Goal: Information Seeking & Learning: Find specific fact

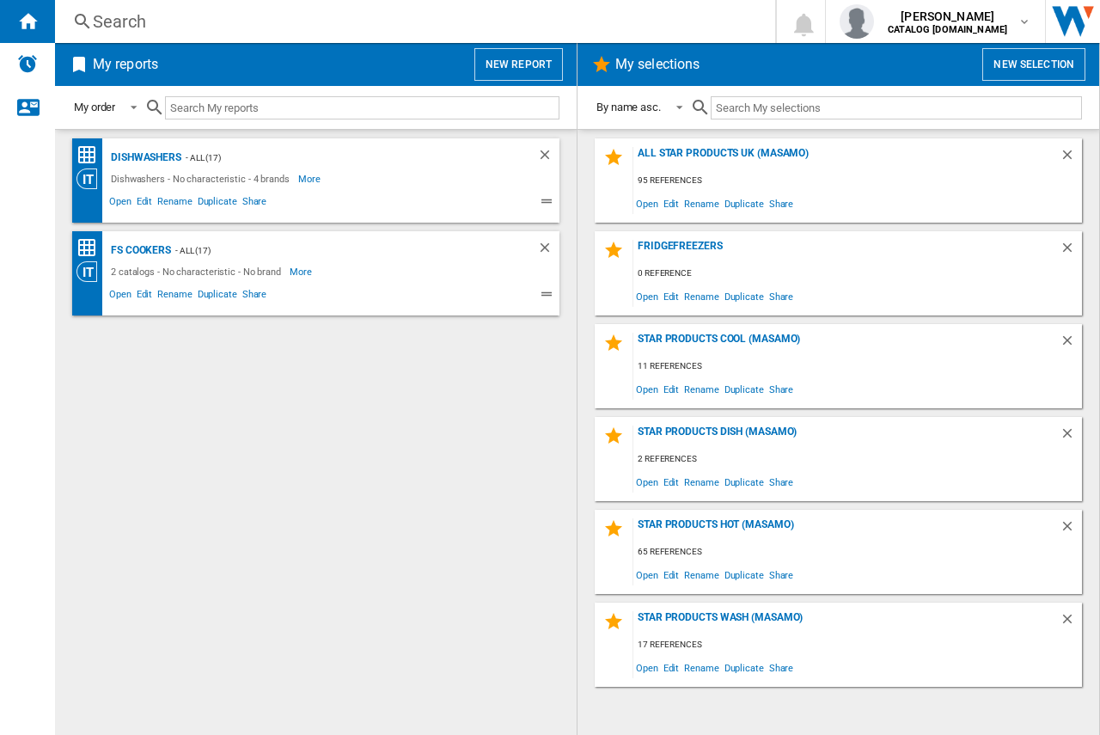
click at [132, 23] on div "Search" at bounding box center [411, 21] width 637 height 24
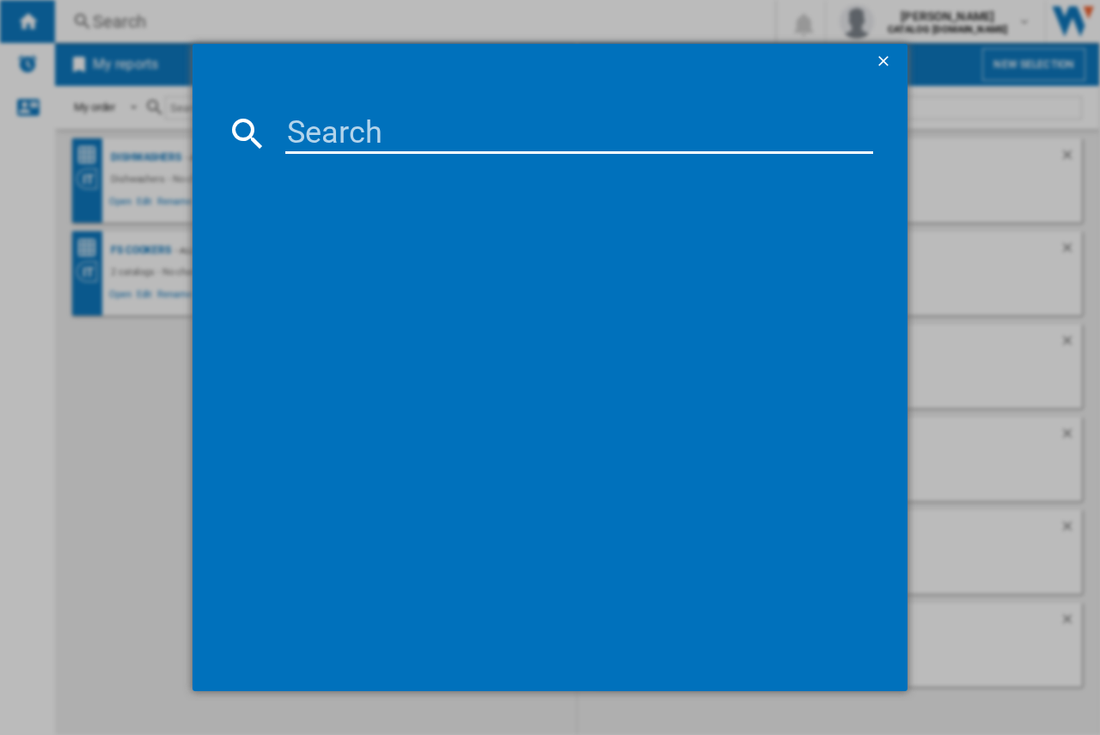
click at [326, 128] on input at bounding box center [579, 133] width 588 height 41
type input "deb331010m"
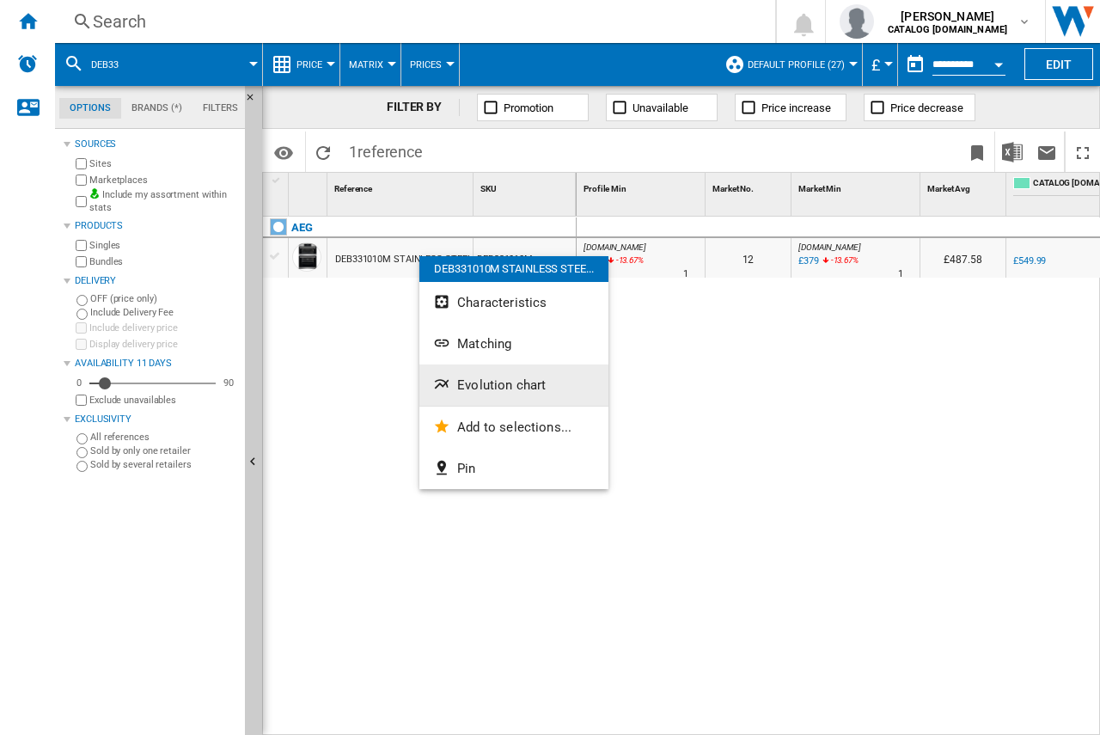
click at [468, 387] on span "Evolution chart" at bounding box center [501, 384] width 88 height 15
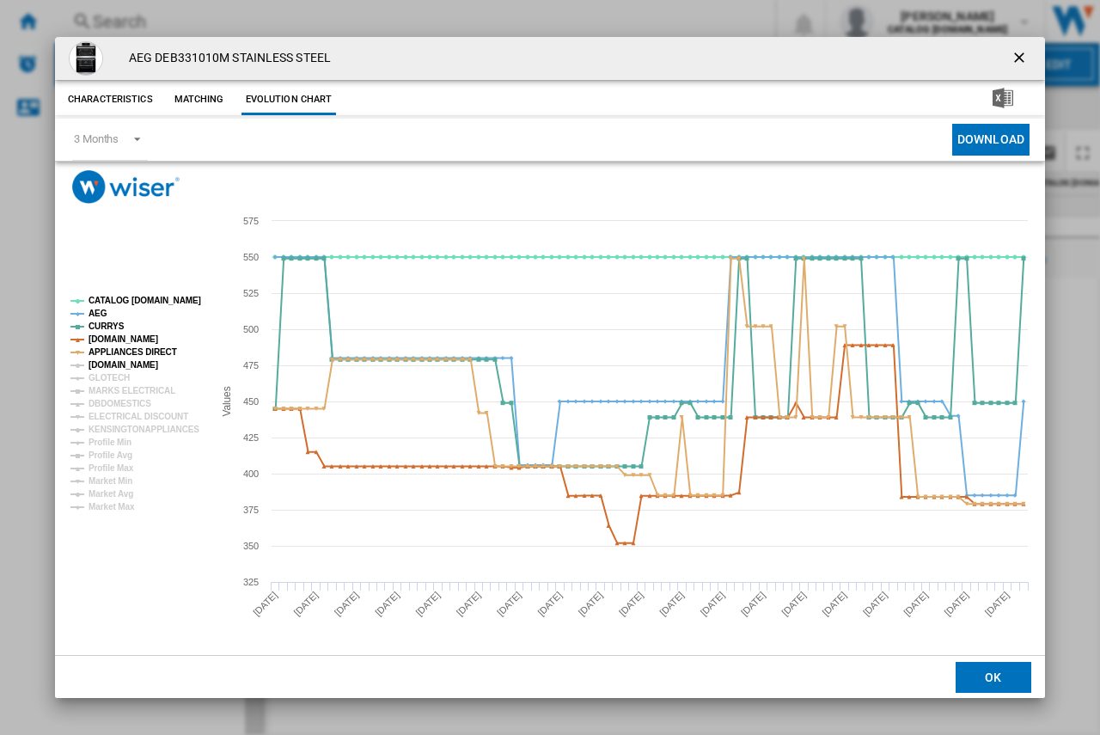
click at [109, 368] on tspan "[DOMAIN_NAME]" at bounding box center [123, 364] width 70 height 9
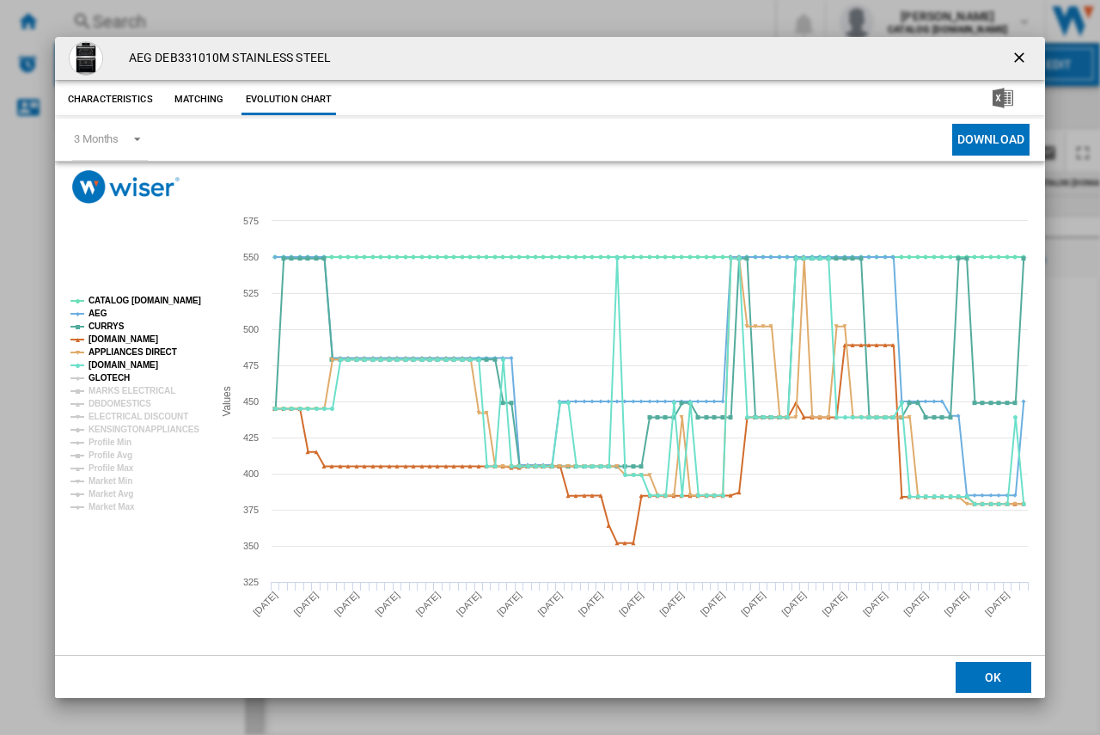
click at [104, 375] on tspan "GLOTECH" at bounding box center [108, 377] width 41 height 9
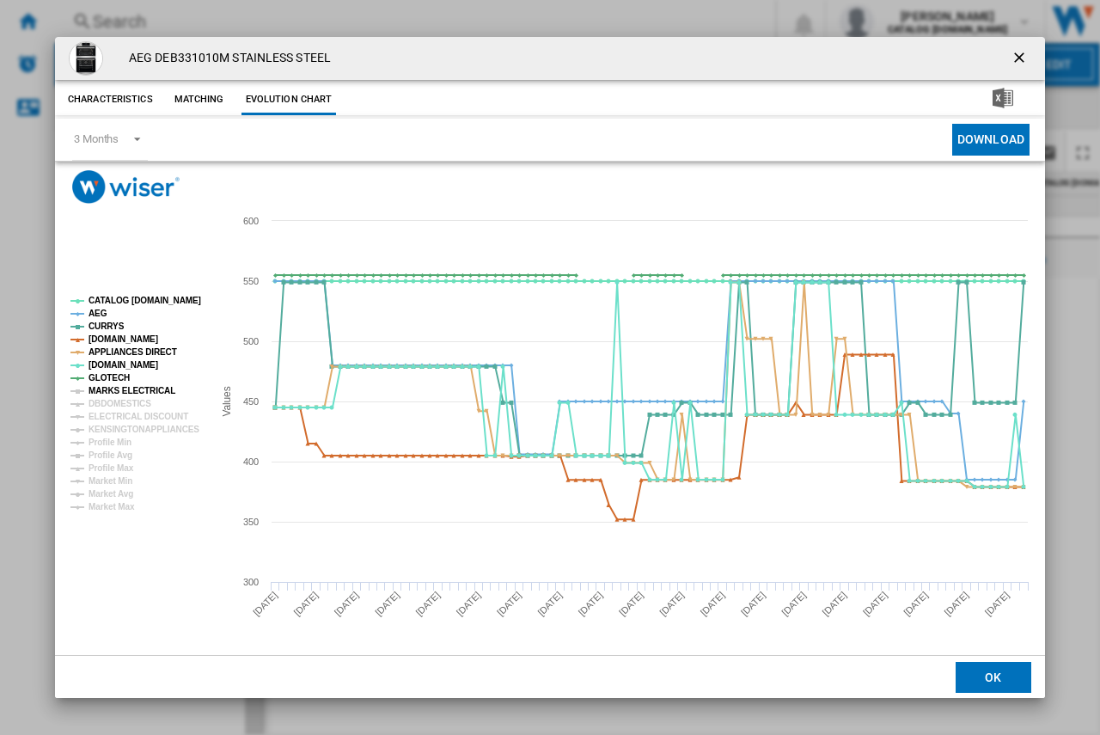
click at [109, 386] on tspan "MARKS ELECTRICAL" at bounding box center [131, 390] width 87 height 9
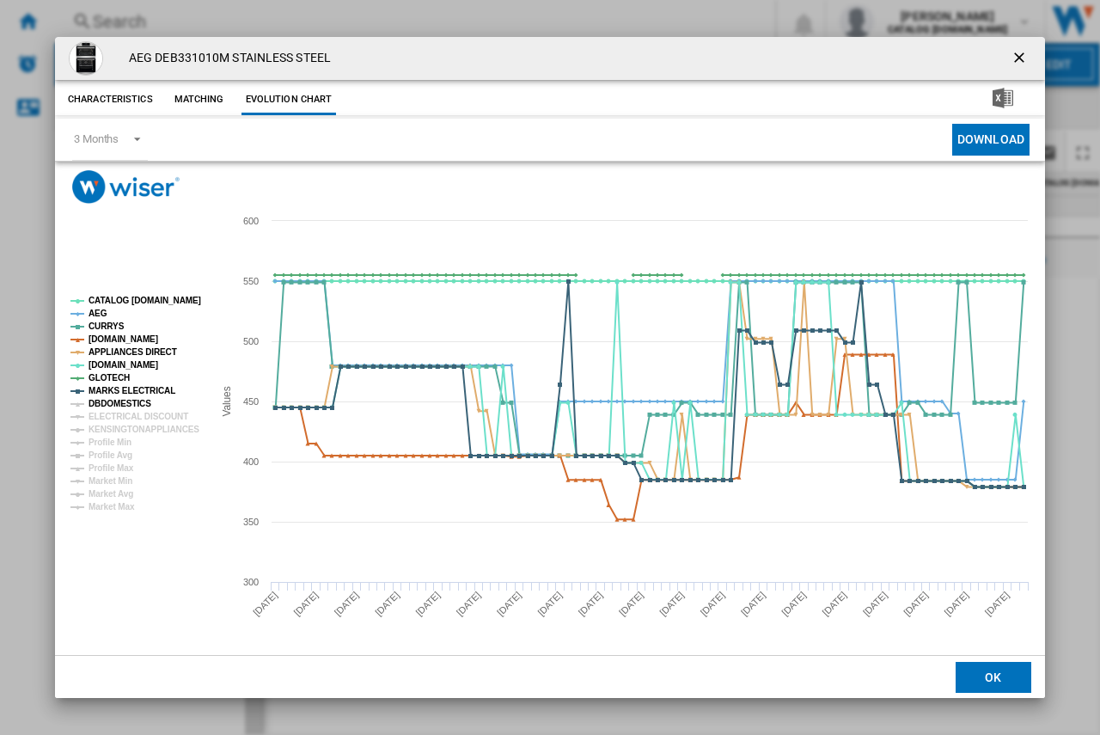
click at [113, 403] on tspan "DBDOMESTICS" at bounding box center [119, 403] width 63 height 9
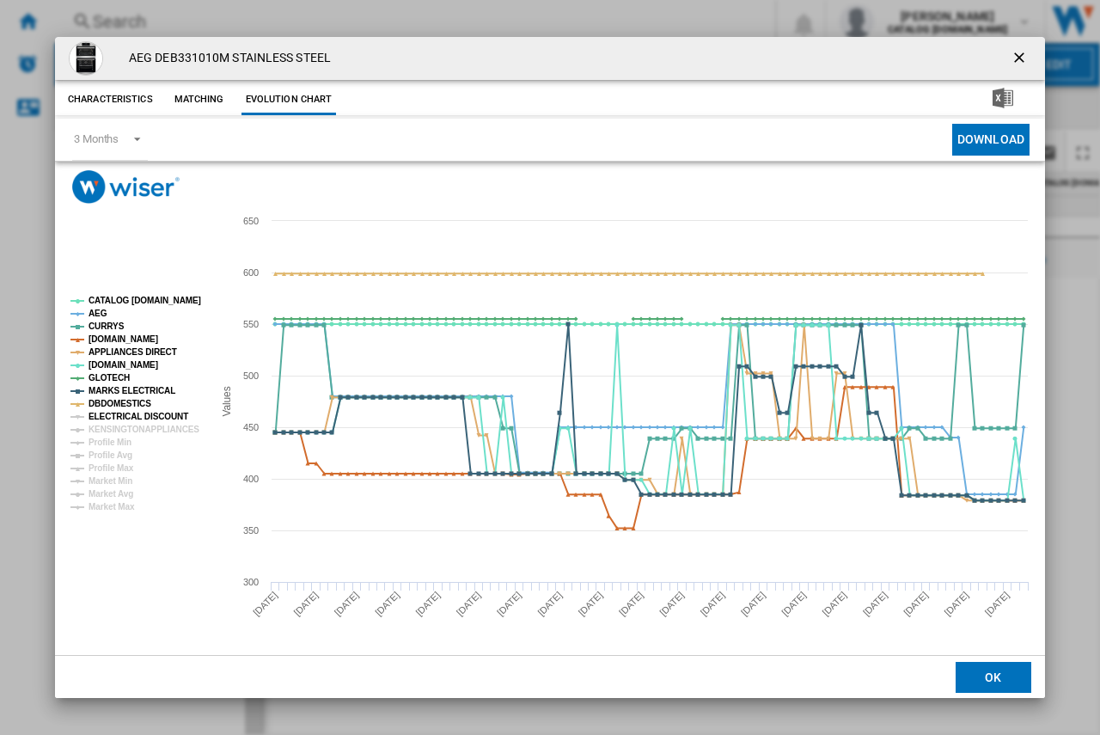
click at [118, 418] on tspan "ELECTRICAL DISCOUNT" at bounding box center [138, 415] width 100 height 9
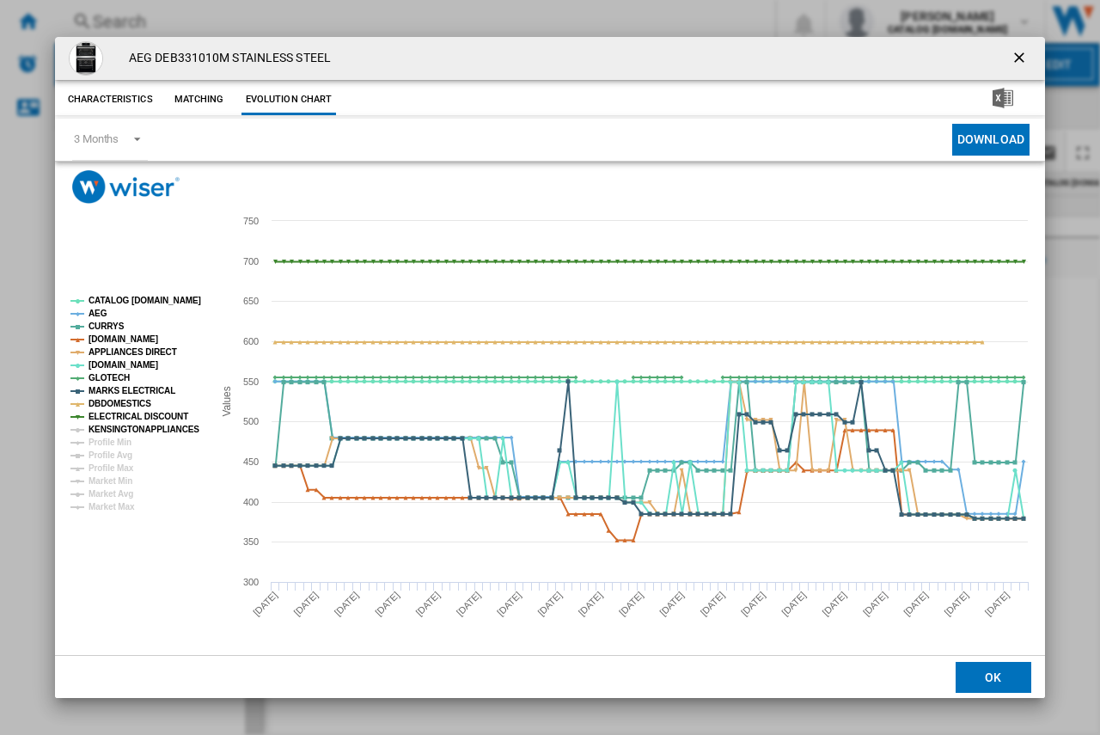
click at [119, 430] on tspan "KENSINGTONAPPLIANCES" at bounding box center [143, 428] width 111 height 9
click at [1015, 54] on ng-md-icon "getI18NText('BUTTONS.CLOSE_DIALOG')" at bounding box center [1020, 59] width 21 height 21
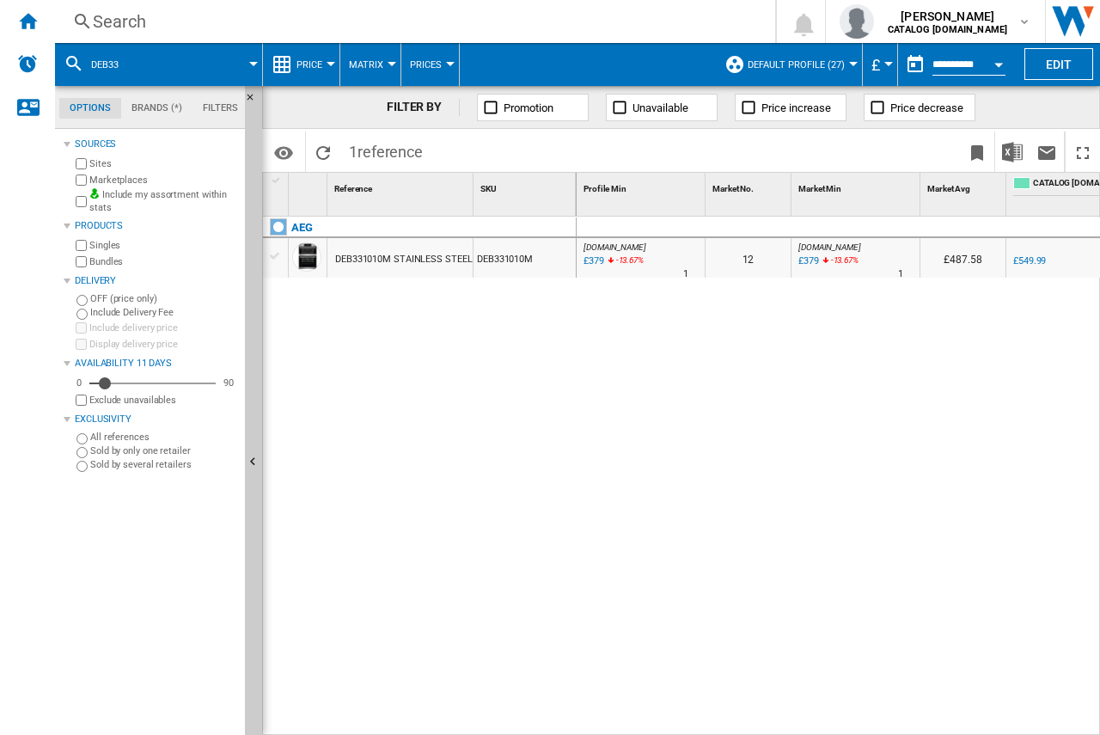
click at [124, 18] on div "Search" at bounding box center [411, 21] width 637 height 24
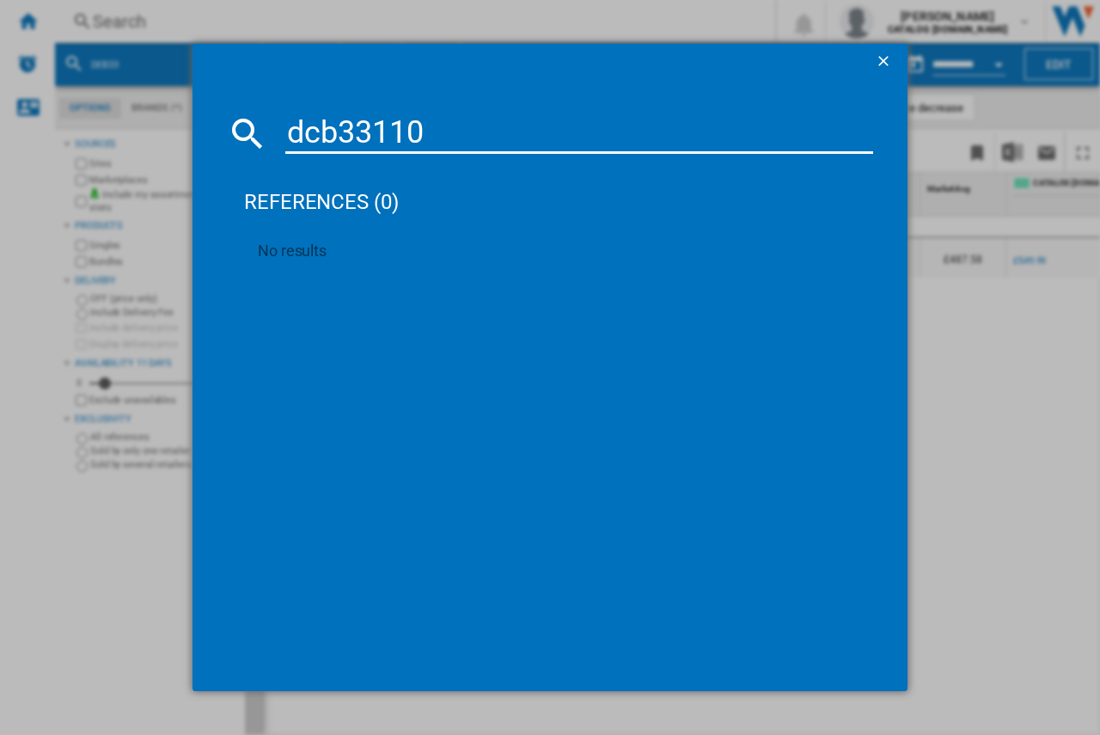
drag, startPoint x: 387, startPoint y: 129, endPoint x: 419, endPoint y: 145, distance: 35.7
click at [390, 128] on input "dcb33110" at bounding box center [579, 133] width 588 height 41
type input "dcb331010m"
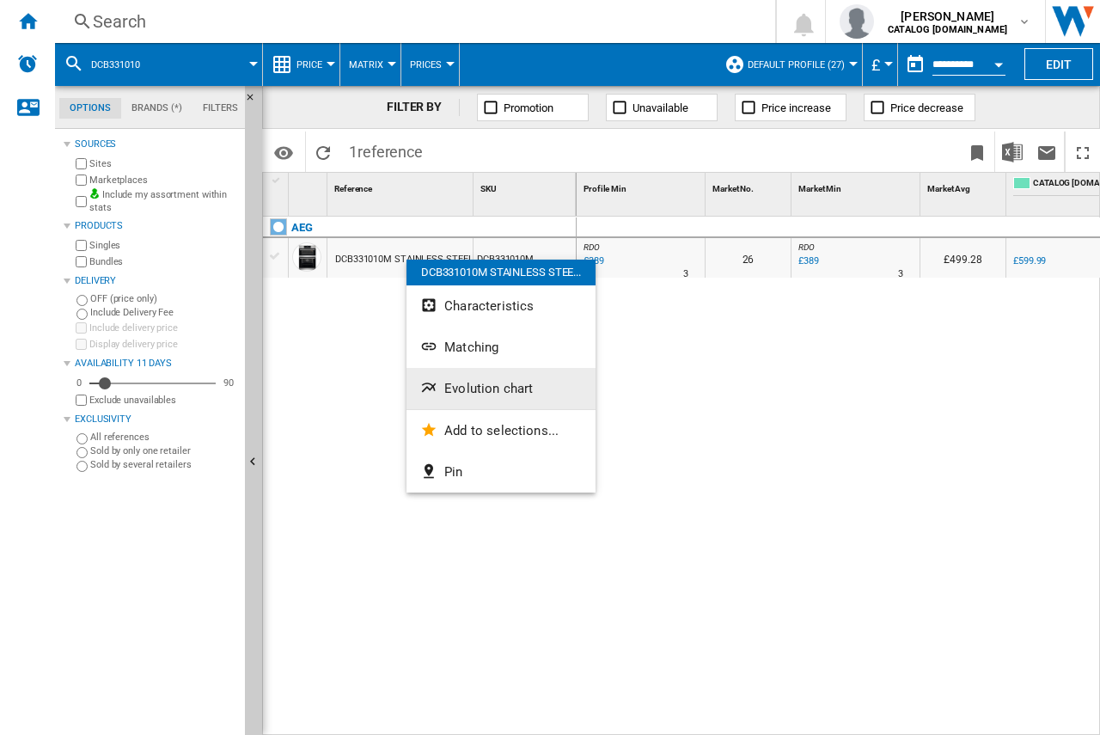
click at [462, 387] on span "Evolution chart" at bounding box center [488, 388] width 88 height 15
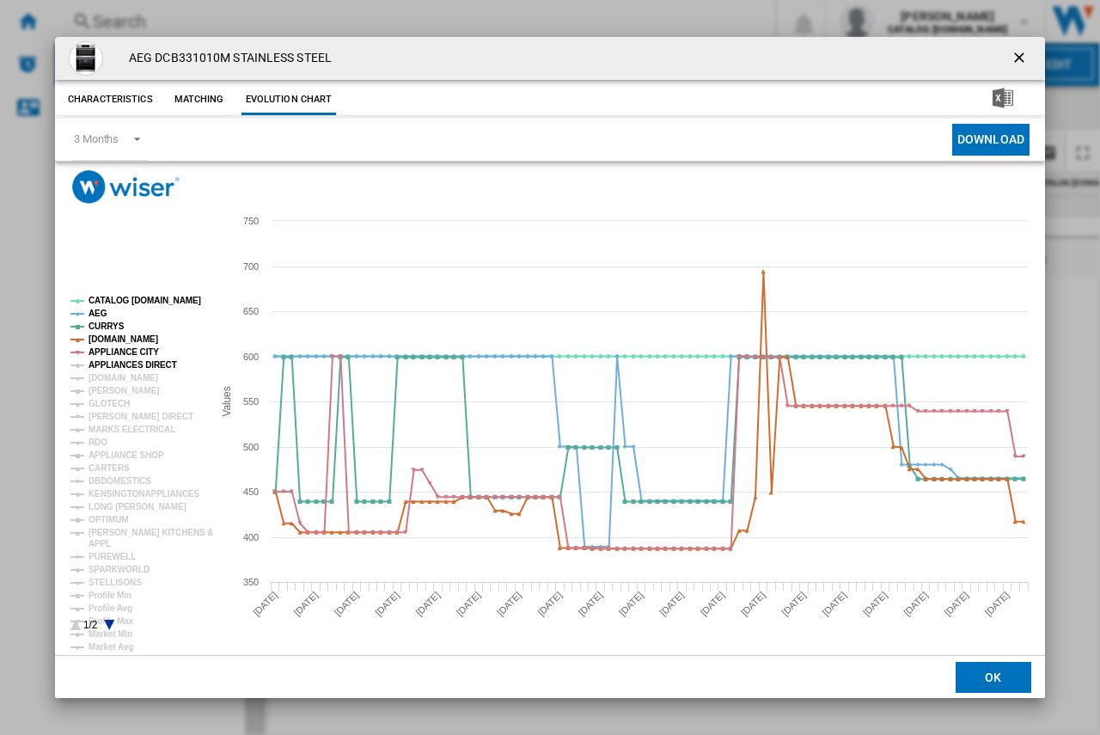
click at [109, 362] on tspan "APPLIANCES DIRECT" at bounding box center [132, 364] width 88 height 9
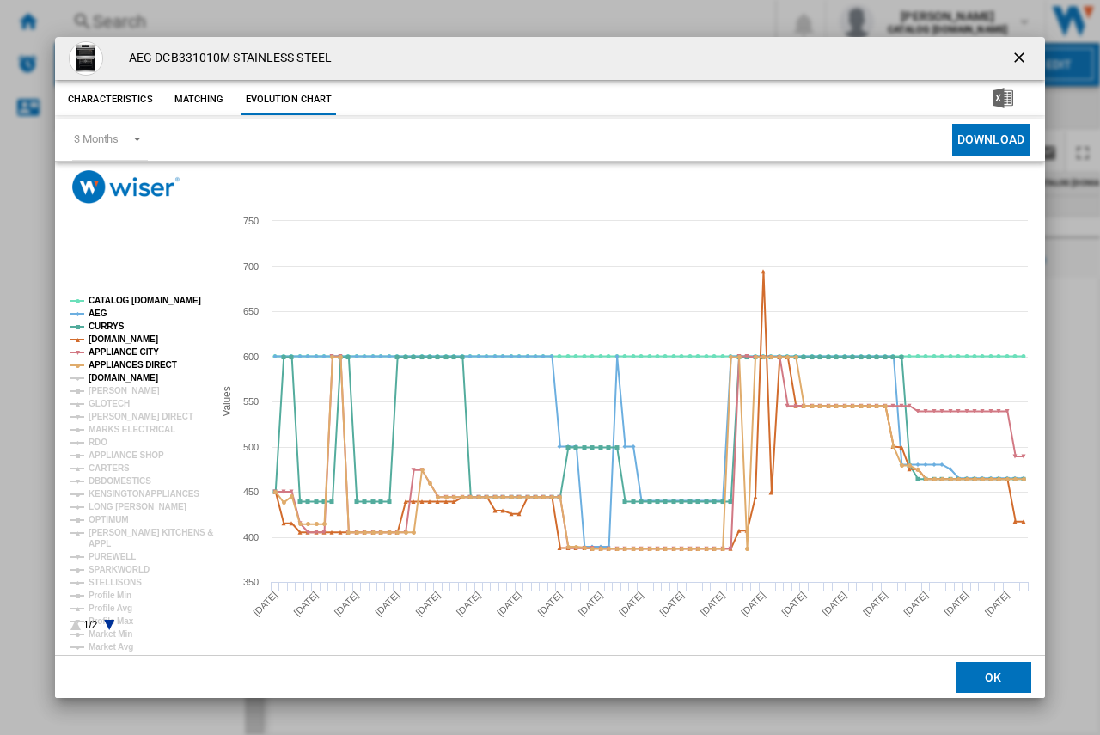
click at [106, 375] on tspan "[DOMAIN_NAME]" at bounding box center [123, 377] width 70 height 9
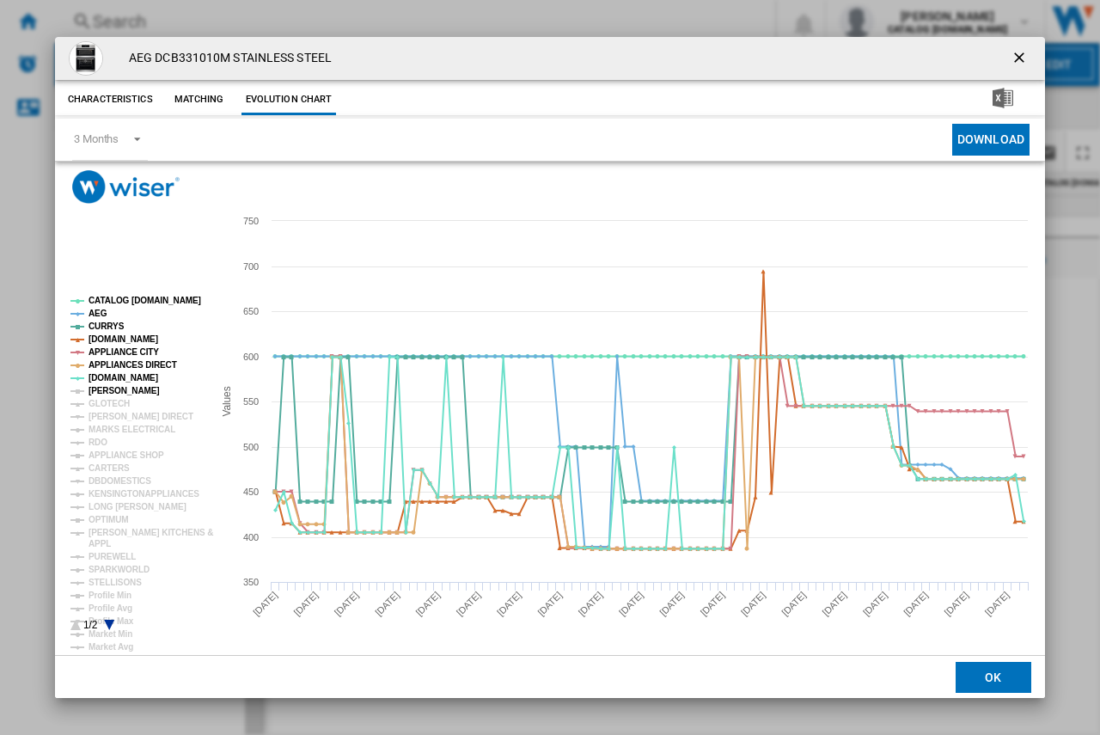
click at [109, 392] on tspan "[PERSON_NAME]" at bounding box center [123, 390] width 71 height 9
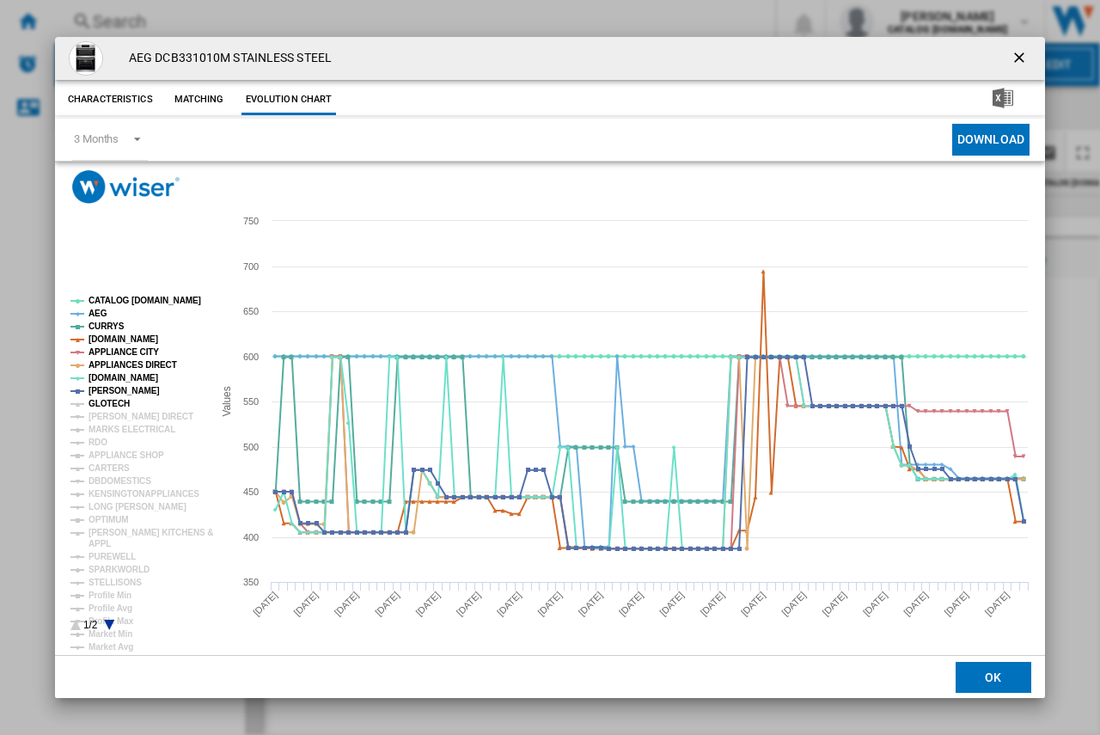
drag, startPoint x: 111, startPoint y: 400, endPoint x: 113, endPoint y: 410, distance: 9.8
click at [112, 401] on tspan "GLOTECH" at bounding box center [108, 403] width 41 height 9
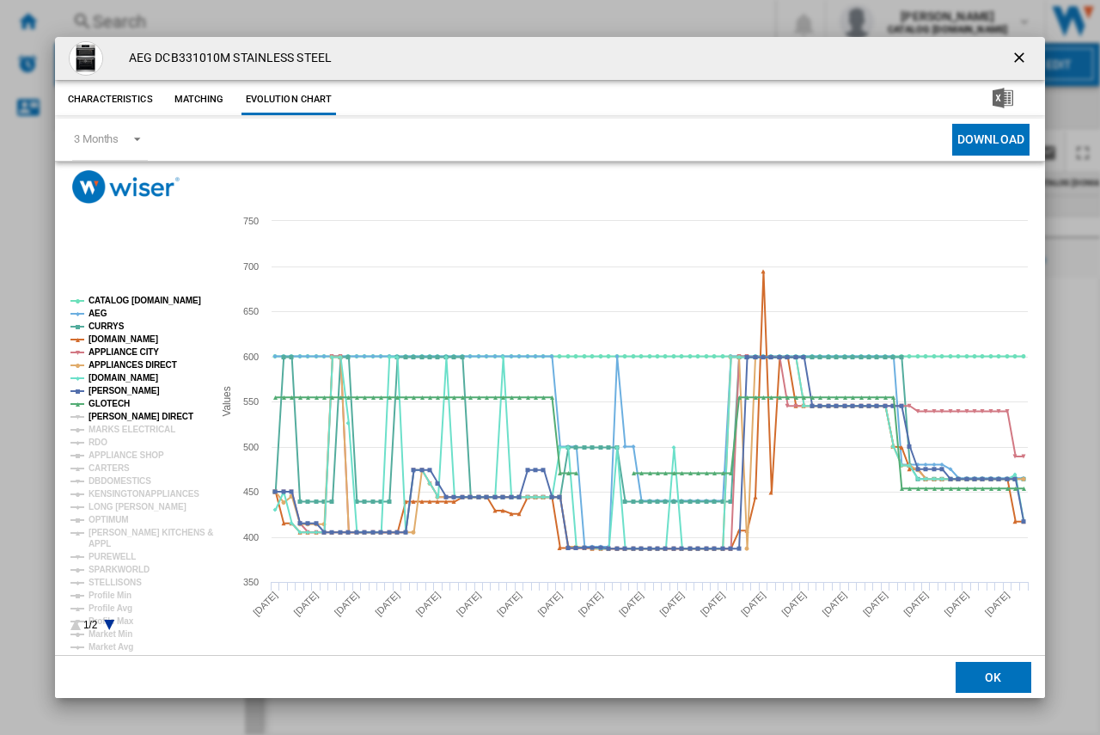
click at [114, 414] on tspan "[PERSON_NAME] DIRECT" at bounding box center [140, 415] width 105 height 9
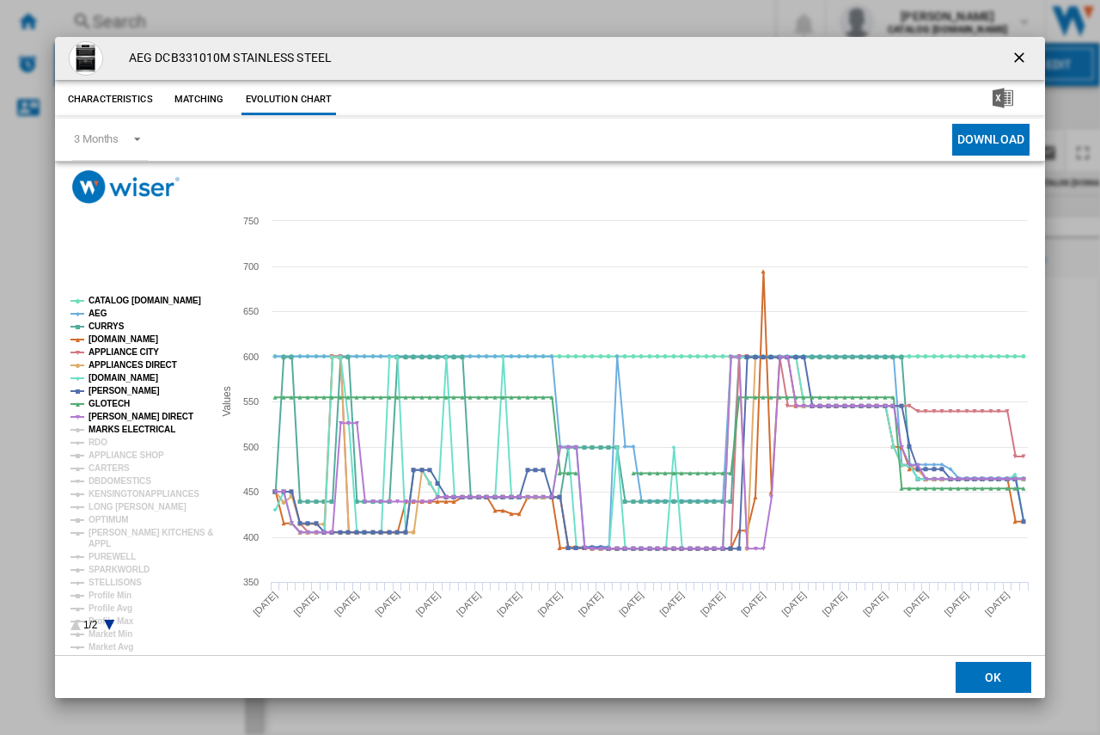
click at [115, 434] on tspan "MARKS ELECTRICAL" at bounding box center [131, 428] width 87 height 9
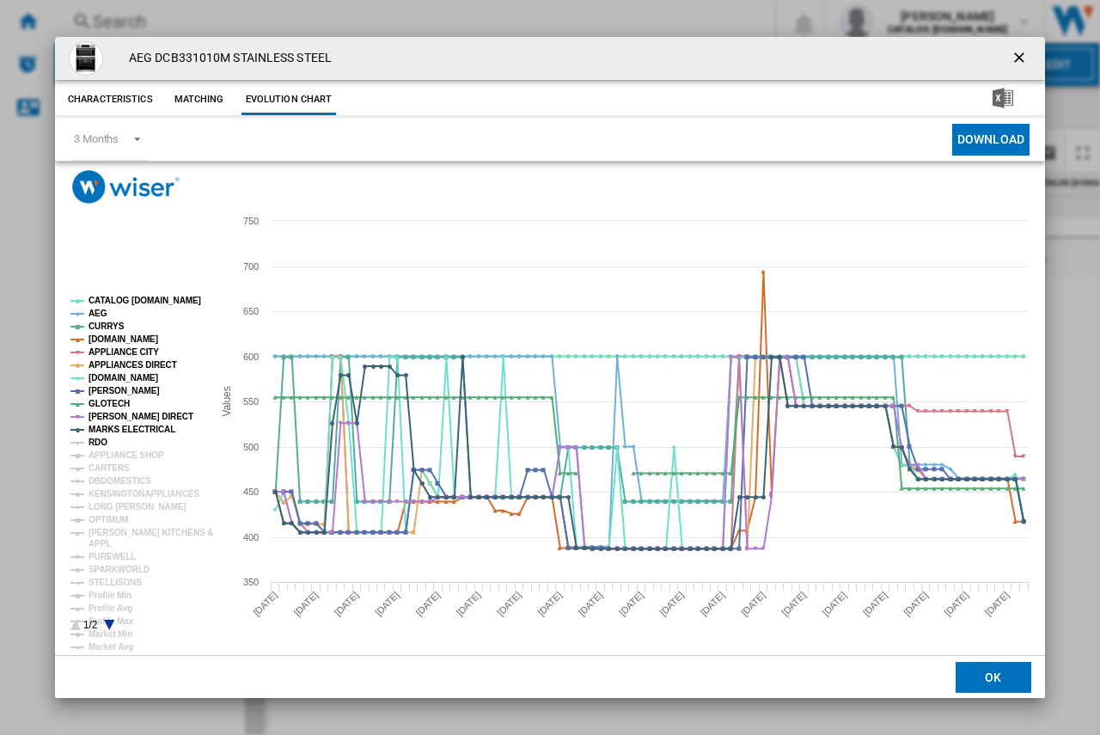
click at [95, 443] on tspan "RDO" at bounding box center [97, 441] width 19 height 9
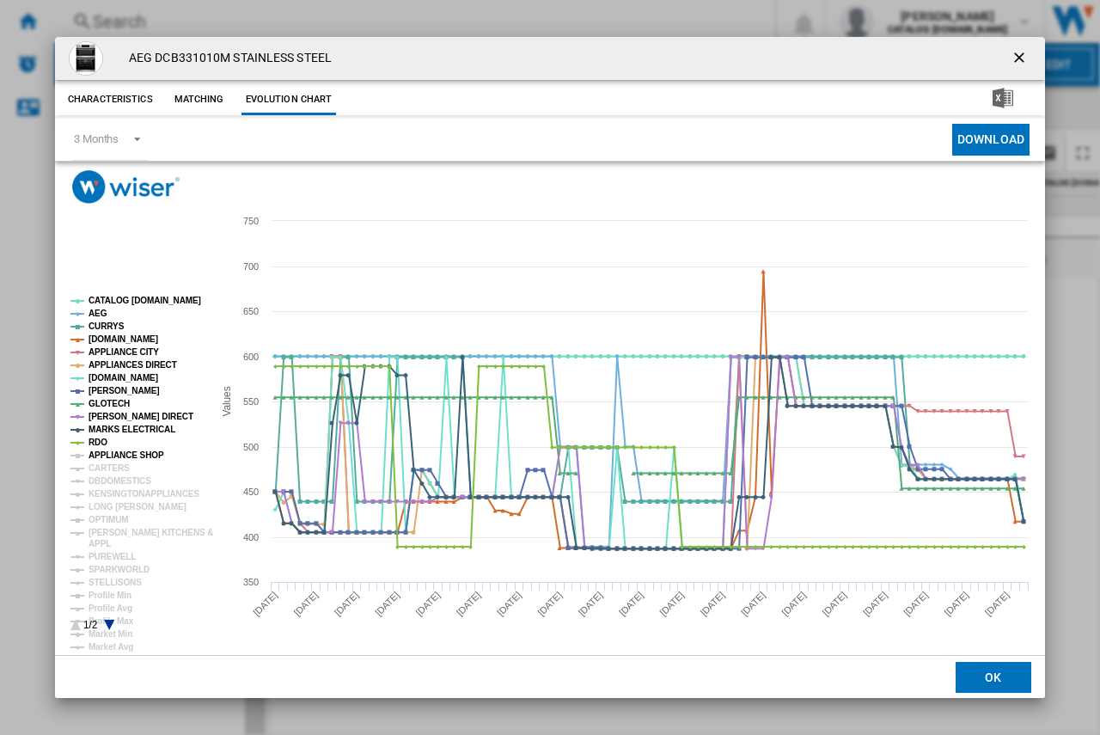
click at [99, 455] on tspan "APPLIANCE SHOP" at bounding box center [126, 454] width 76 height 9
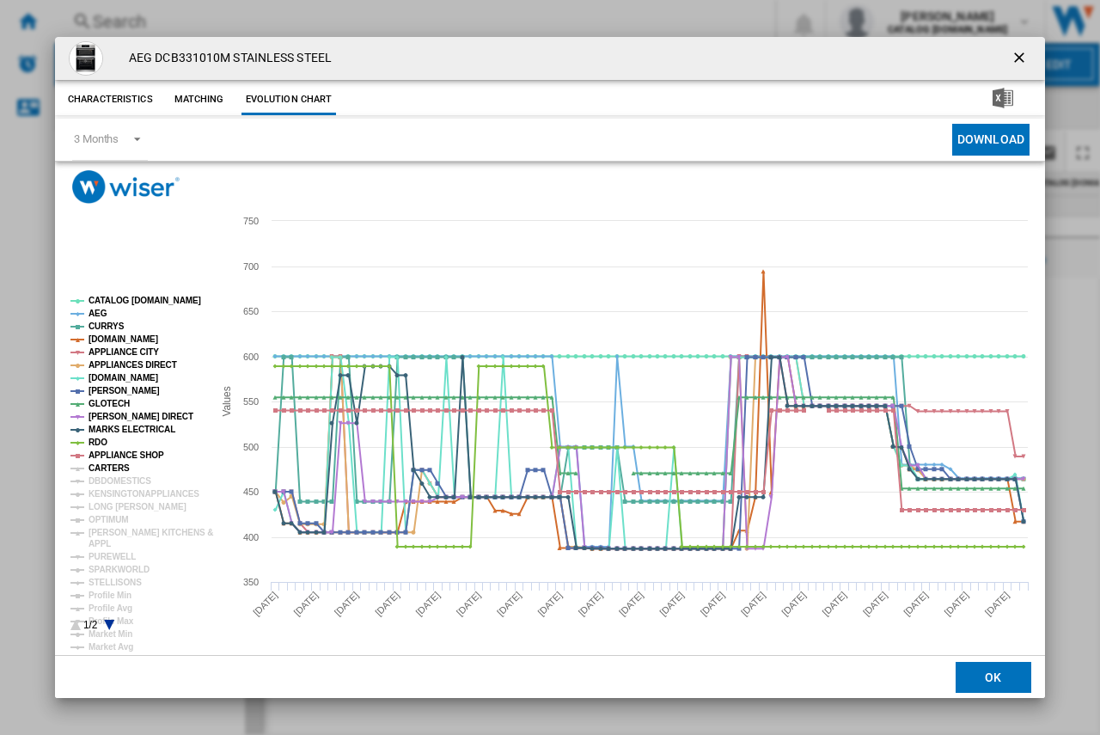
click at [103, 466] on tspan "CARTERS" at bounding box center [108, 467] width 41 height 9
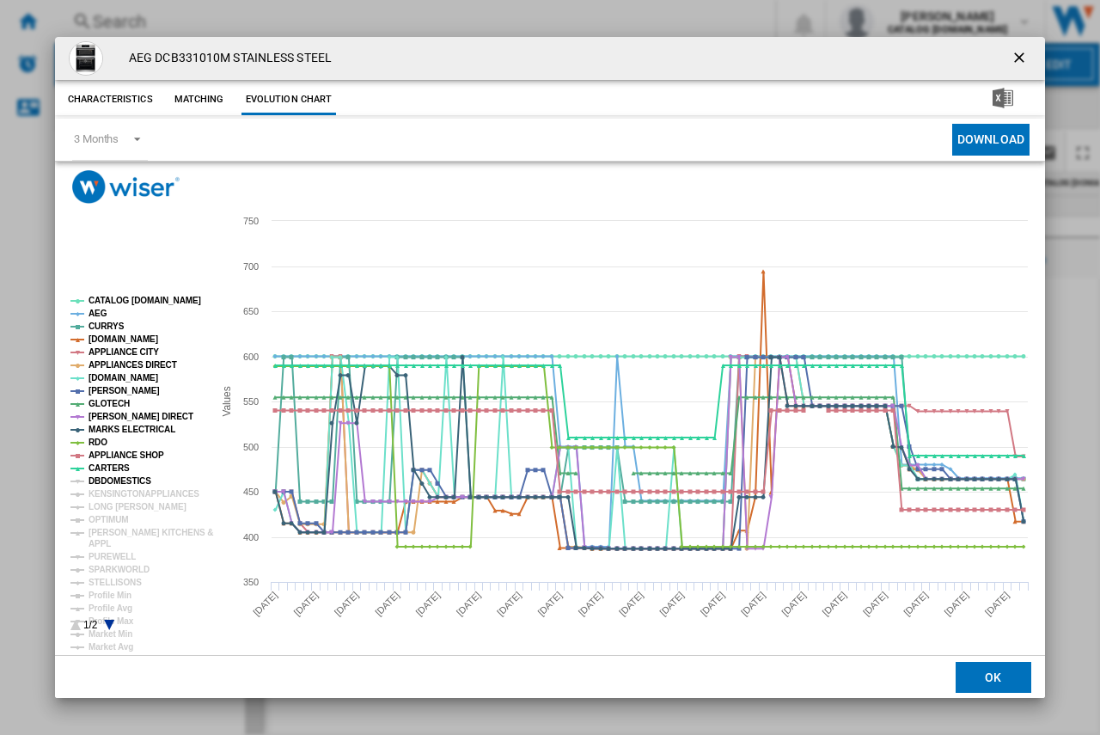
click at [106, 479] on tspan "DBDOMESTICS" at bounding box center [119, 480] width 63 height 9
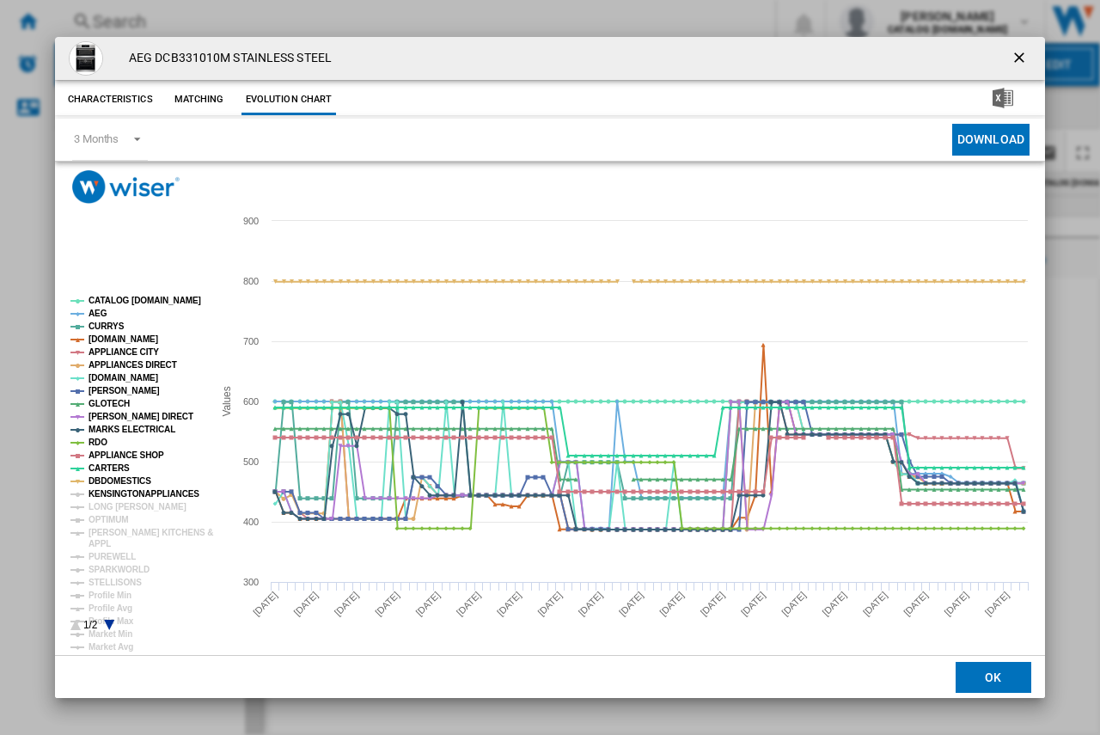
click at [107, 491] on tspan "KENSINGTONAPPLIANCES" at bounding box center [143, 493] width 111 height 9
click at [110, 507] on tspan "LONG [PERSON_NAME]" at bounding box center [137, 506] width 98 height 9
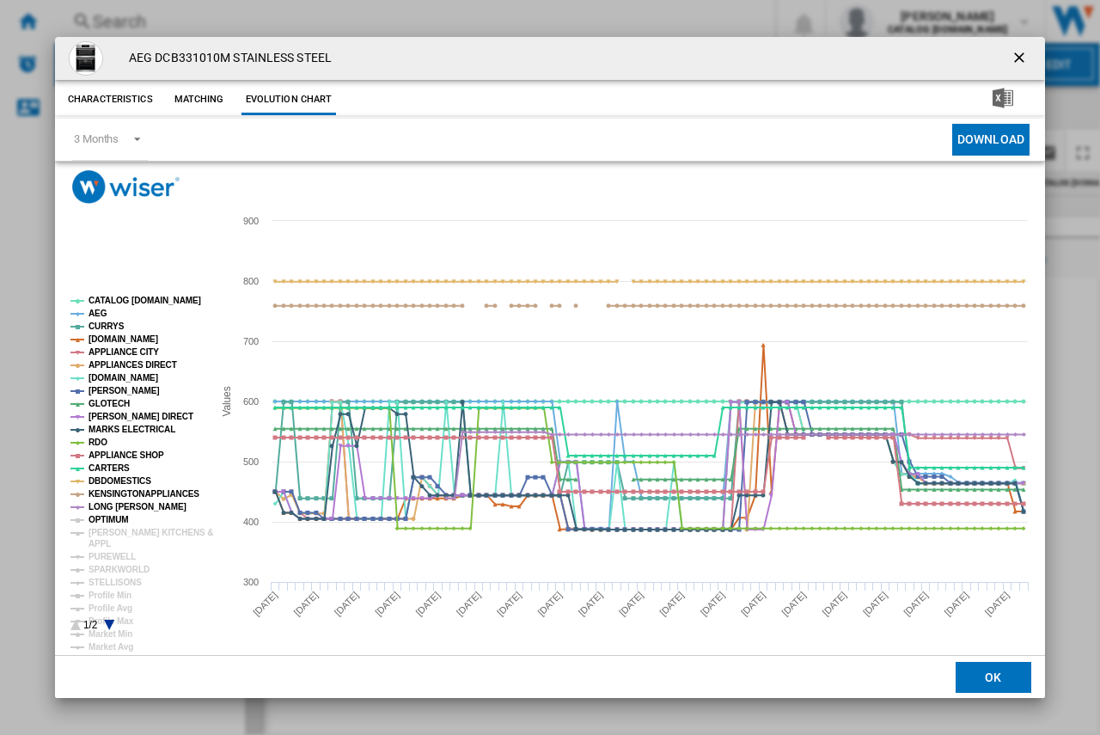
click at [109, 521] on tspan "OPTIMUM" at bounding box center [108, 519] width 40 height 9
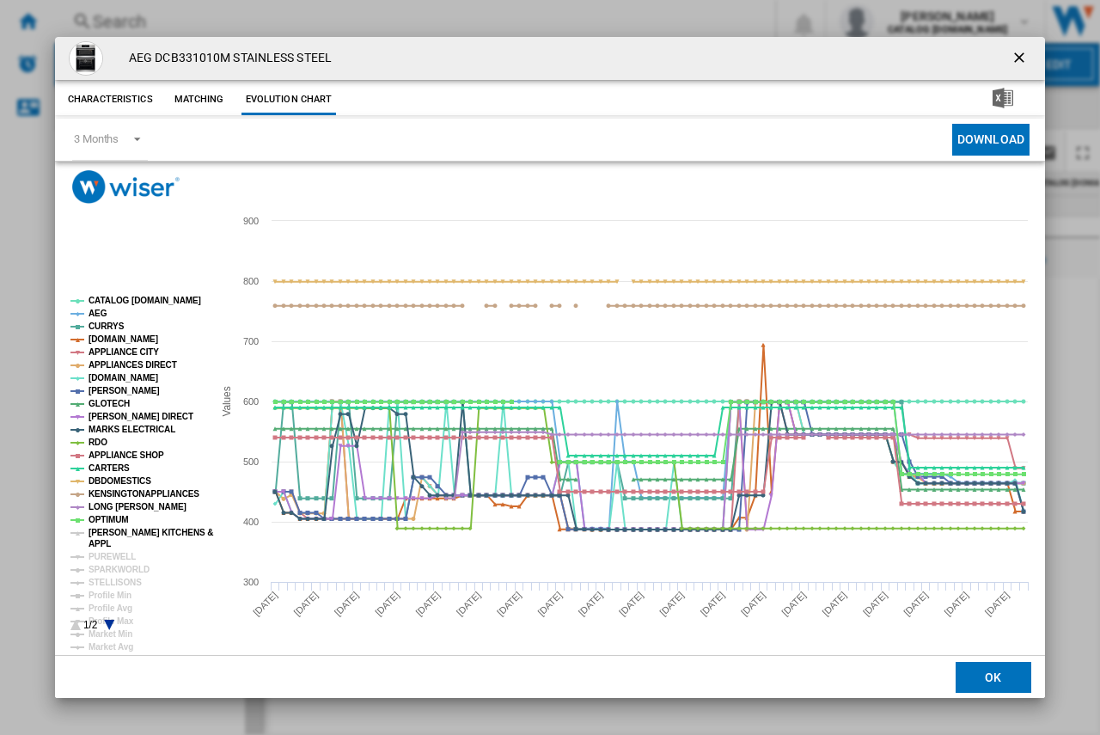
click at [106, 530] on tspan "[PERSON_NAME] KITCHENS &" at bounding box center [150, 531] width 125 height 9
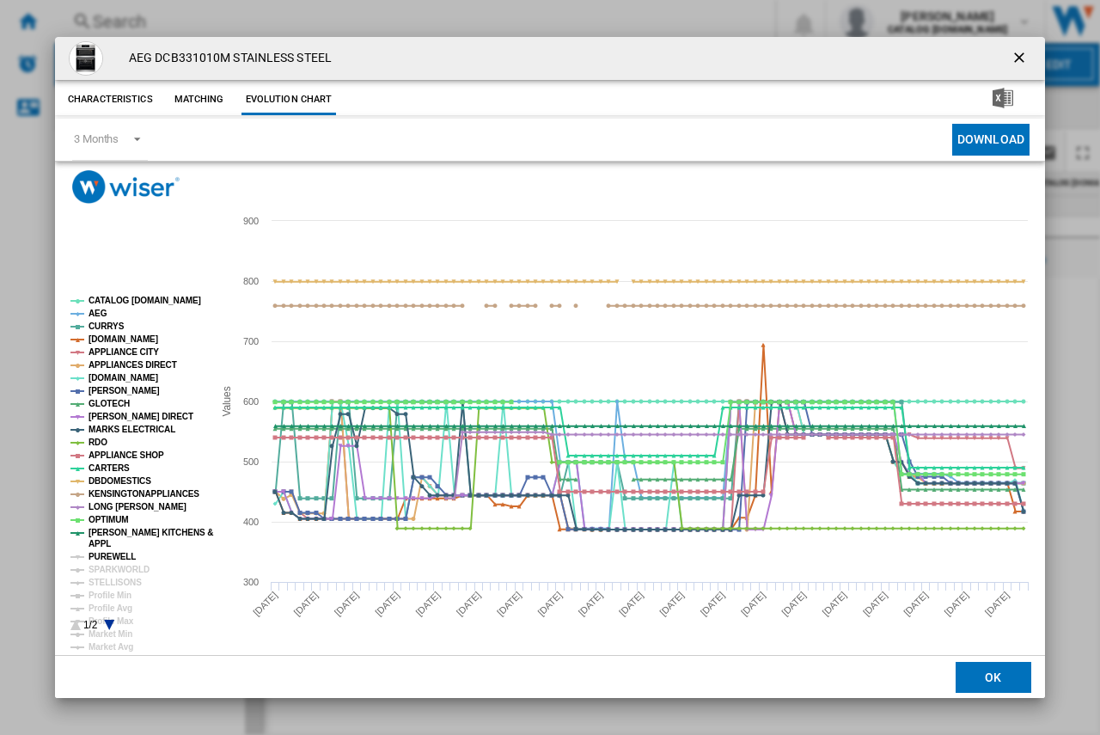
click at [105, 553] on tspan "PUREWELL" at bounding box center [111, 556] width 47 height 9
click at [107, 568] on tspan "SPARKWORLD" at bounding box center [118, 568] width 61 height 9
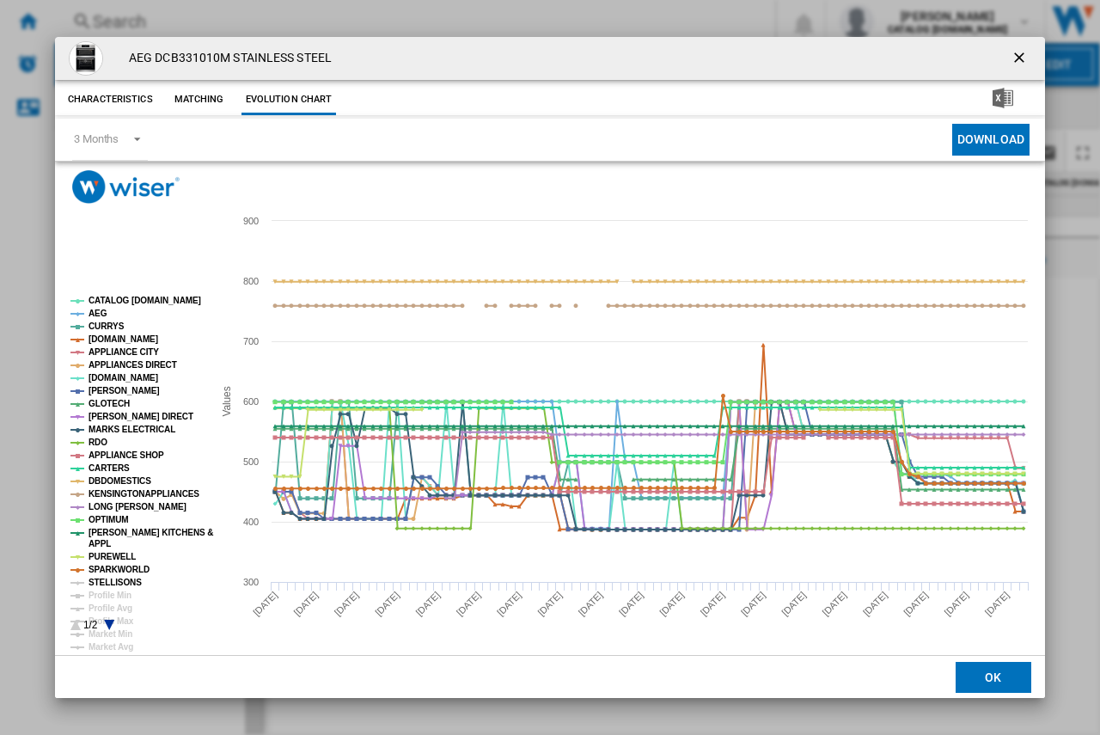
click at [111, 577] on tspan "STELLISONS" at bounding box center [114, 581] width 53 height 9
click at [1021, 52] on ng-md-icon "getI18NText('BUTTONS.CLOSE_DIALOG')" at bounding box center [1020, 59] width 21 height 21
